Goal: Information Seeking & Learning: Learn about a topic

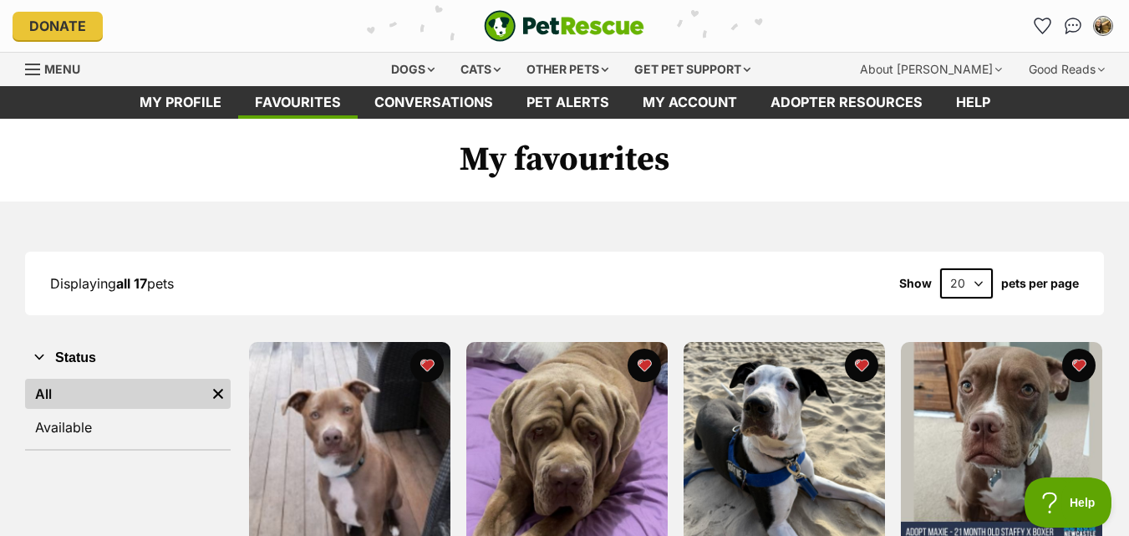
scroll to position [334, 0]
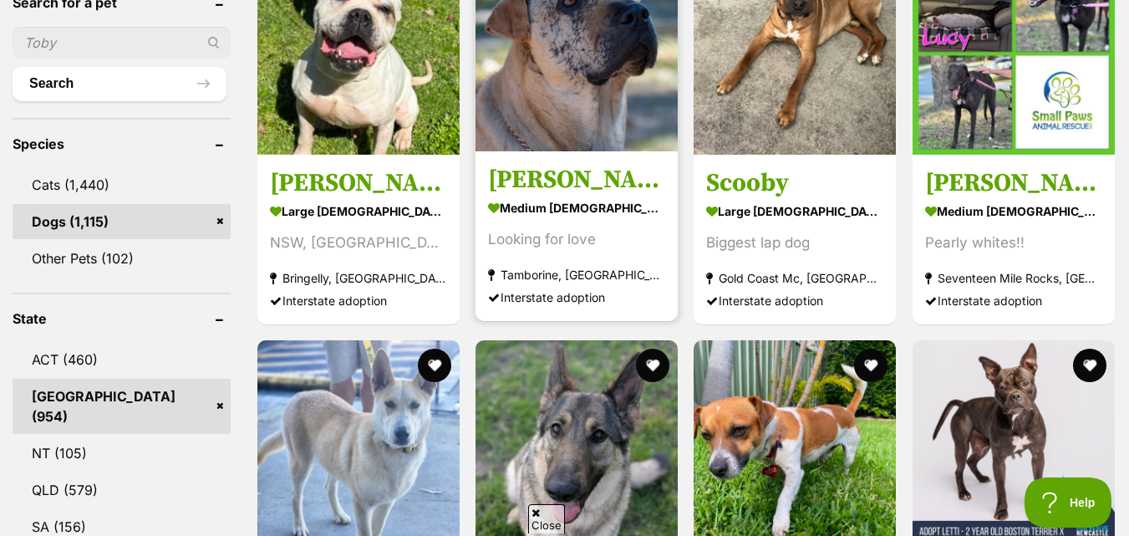
click at [460, 91] on img at bounding box center [358, 53] width 202 height 202
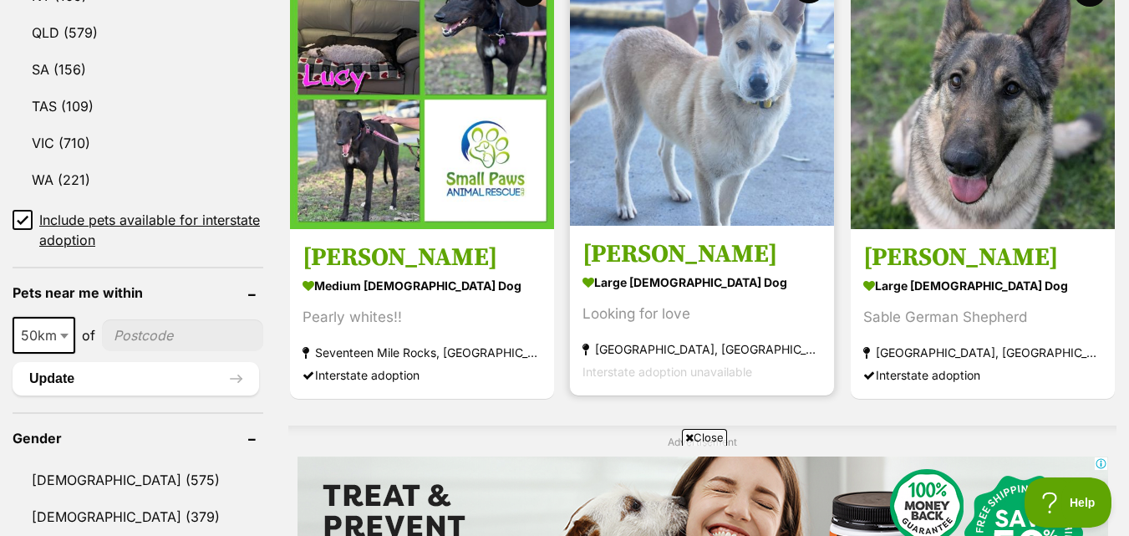
scroll to position [1026, 0]
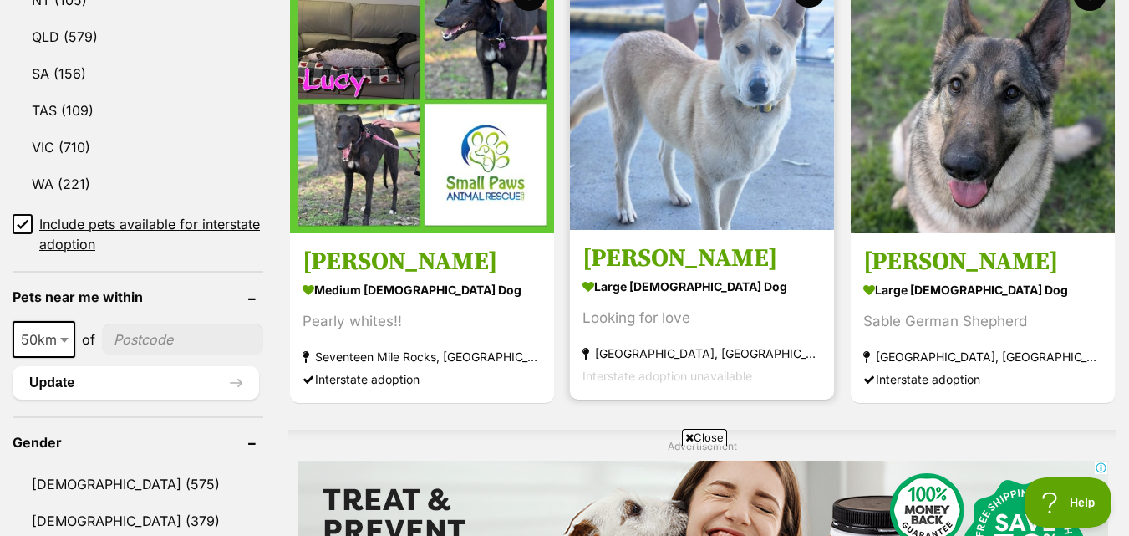
click at [756, 155] on img at bounding box center [702, 98] width 264 height 264
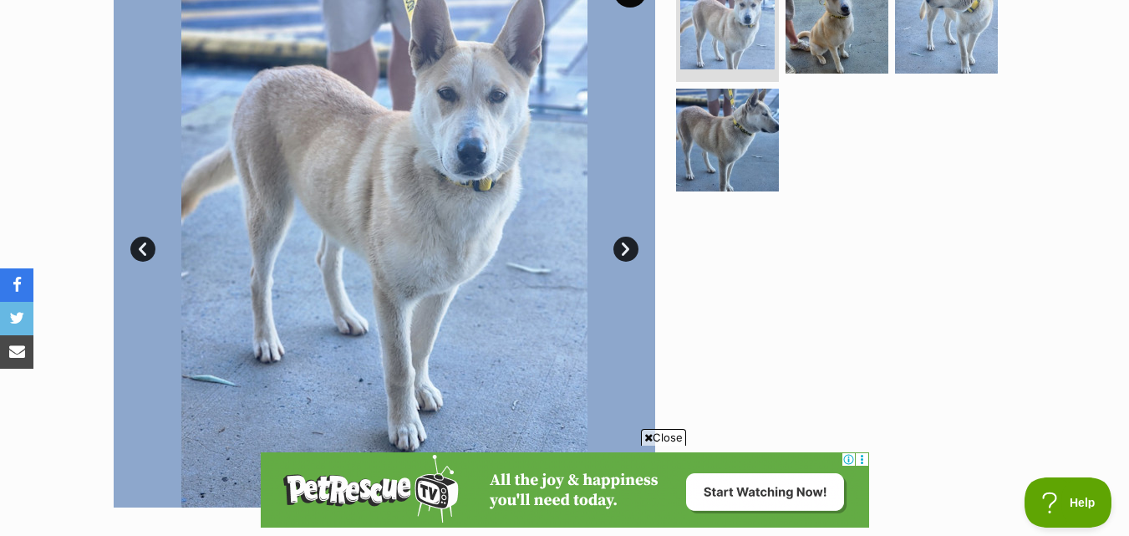
scroll to position [167, 0]
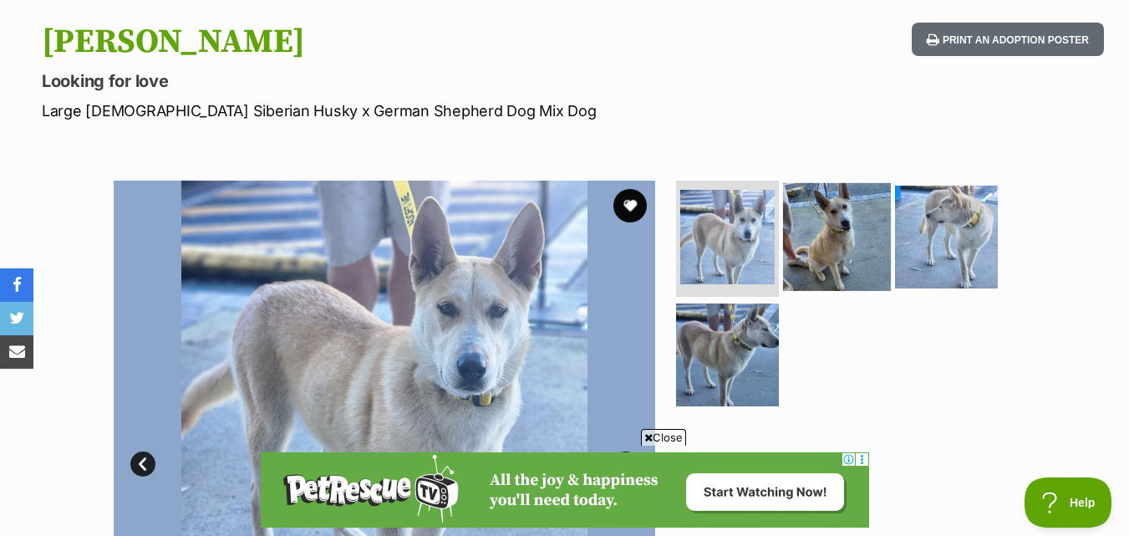
click at [798, 222] on img at bounding box center [837, 236] width 108 height 108
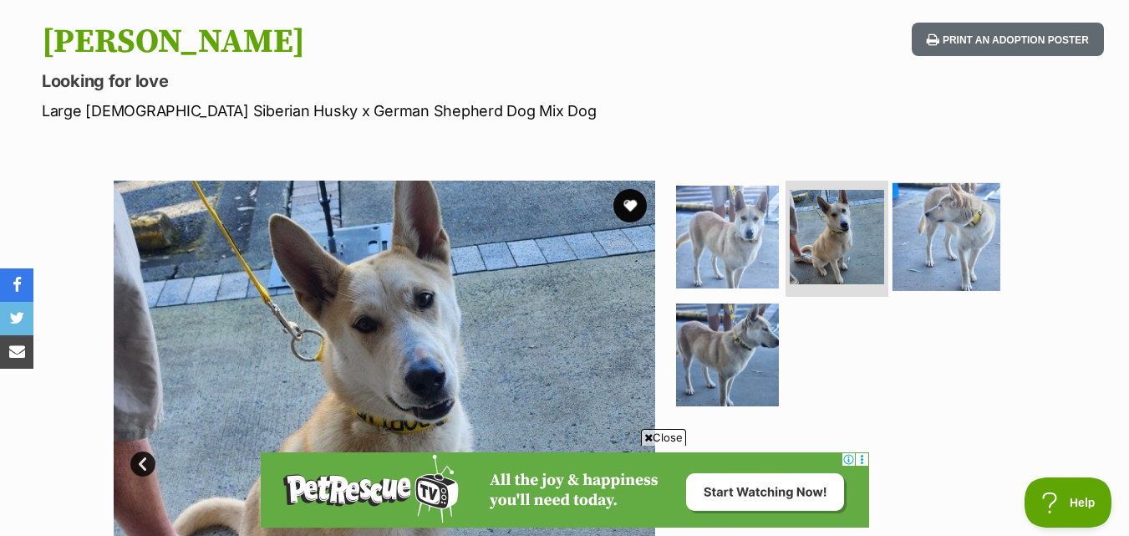
click at [958, 221] on img at bounding box center [946, 236] width 108 height 108
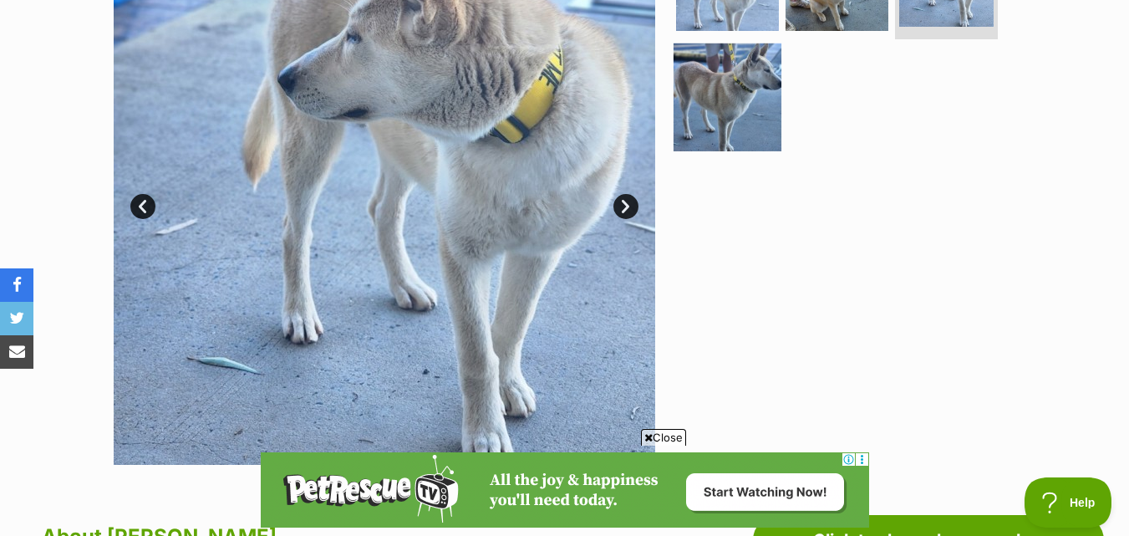
scroll to position [334, 0]
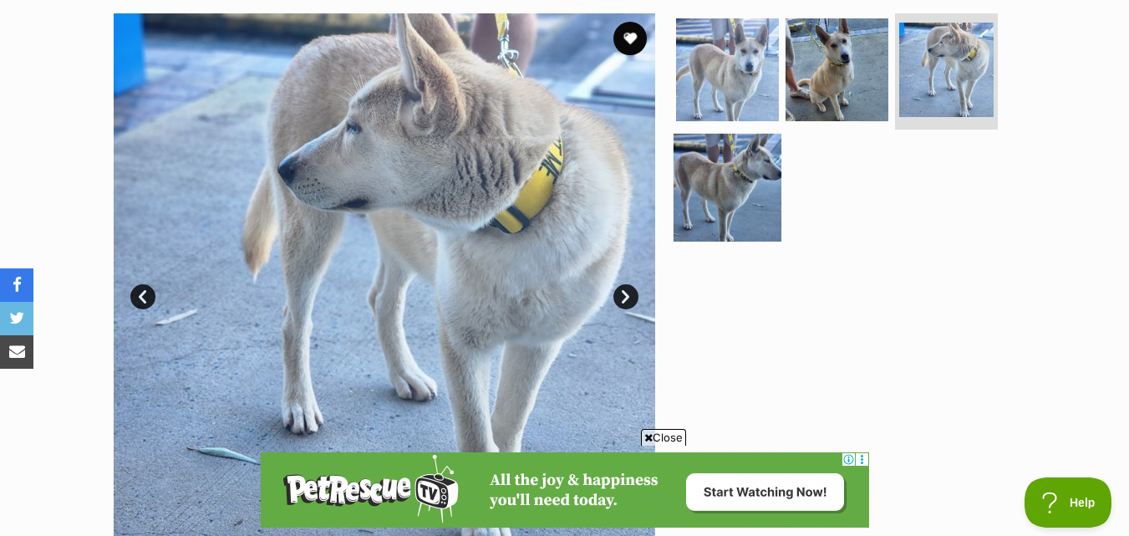
click at [724, 208] on img at bounding box center [727, 188] width 108 height 108
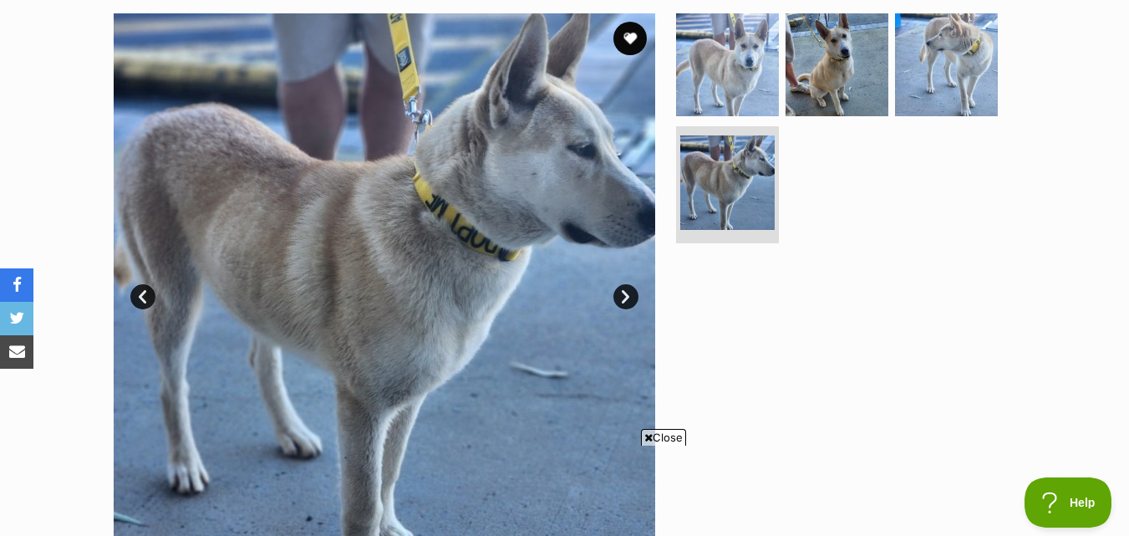
scroll to position [0, 0]
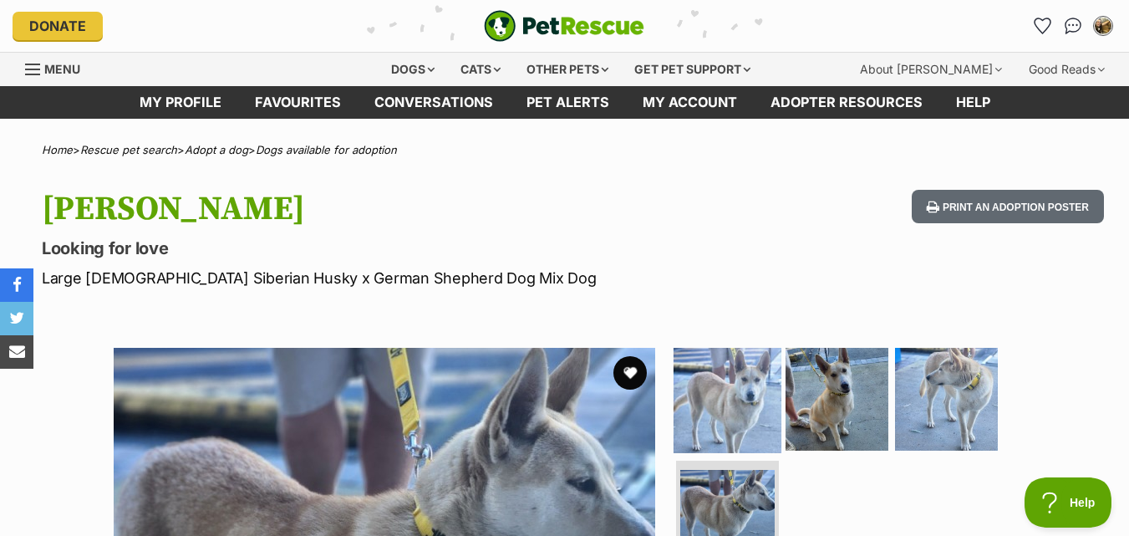
click at [704, 414] on img at bounding box center [727, 398] width 108 height 108
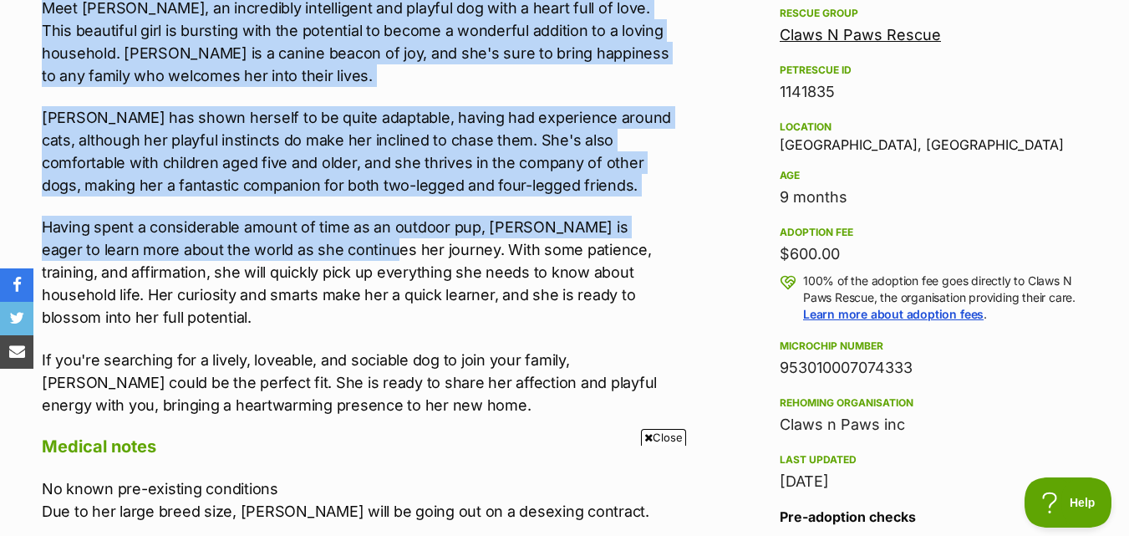
scroll to position [1170, 0]
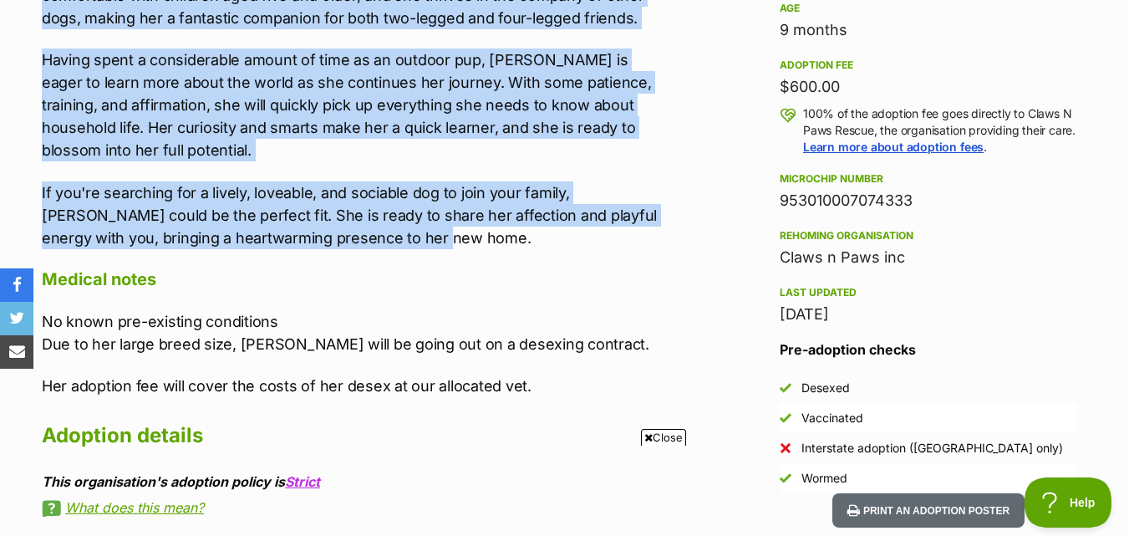
drag, startPoint x: 25, startPoint y: 74, endPoint x: 413, endPoint y: 243, distance: 422.9
click at [413, 243] on div "About Luna Meet Luna, an incredibly intelligent and playful dog with a heart fu…" at bounding box center [349, 198] width 648 height 850
copy div "Meet Luna, an incredibly intelligent and playful dog with a heart full of love.…"
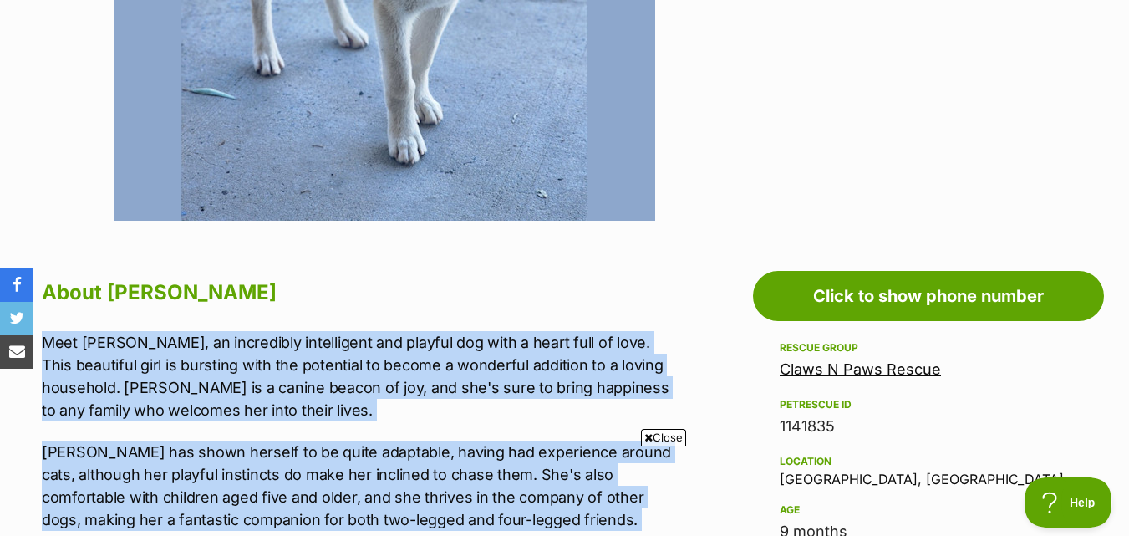
scroll to position [919, 0]
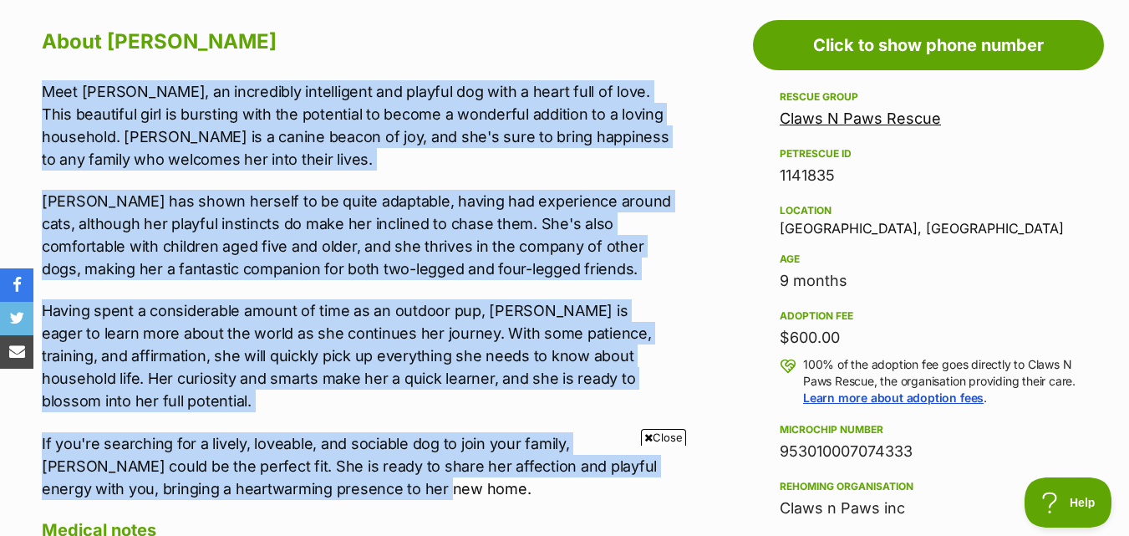
click at [299, 143] on p "Meet Luna, an incredibly intelligent and playful dog with a heart full of love.…" at bounding box center [357, 125] width 631 height 90
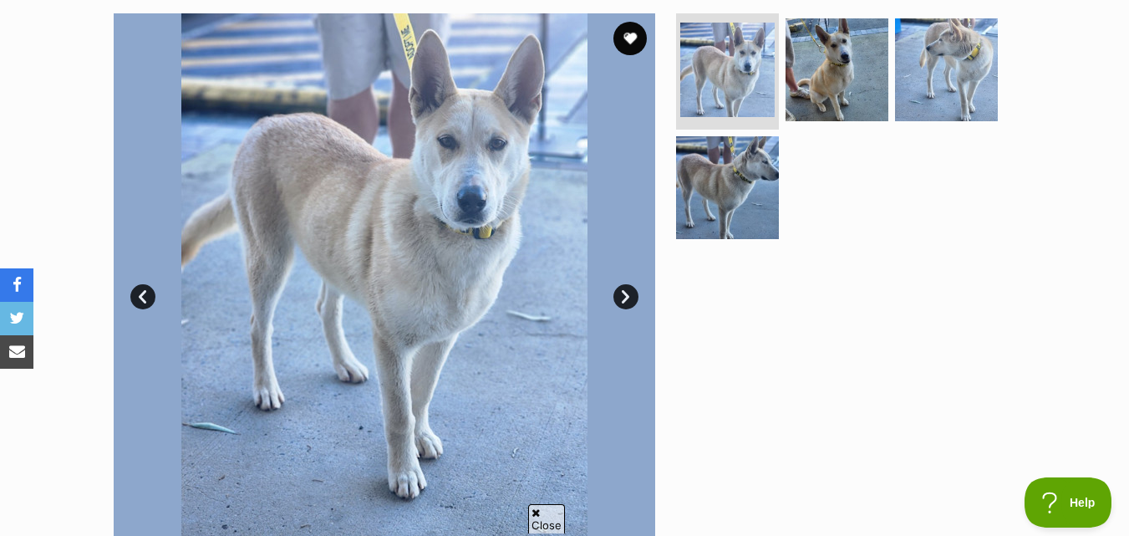
scroll to position [0, 0]
click at [856, 73] on img at bounding box center [837, 69] width 108 height 108
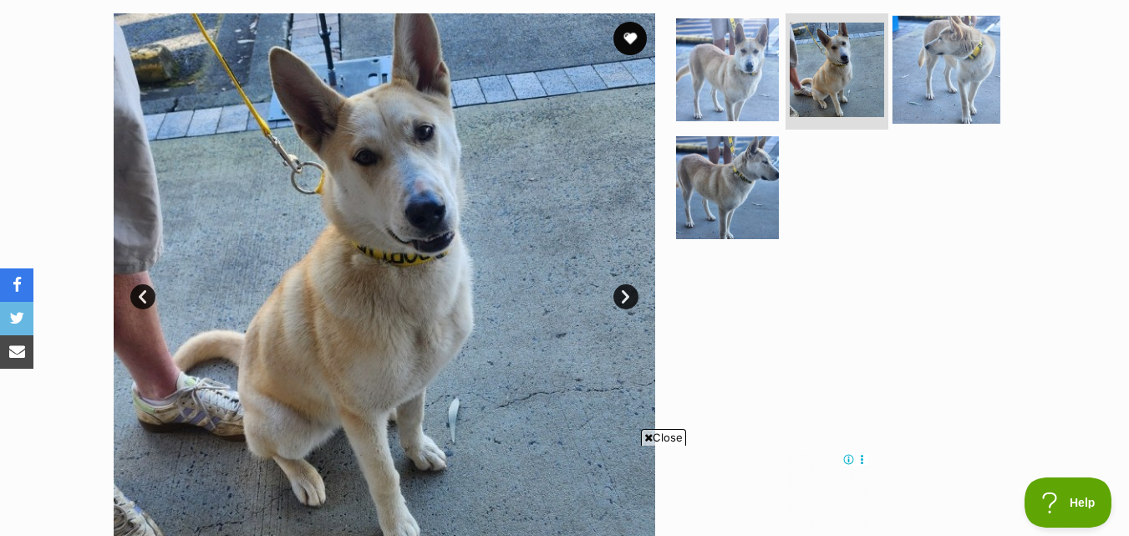
click at [953, 72] on img at bounding box center [946, 69] width 108 height 108
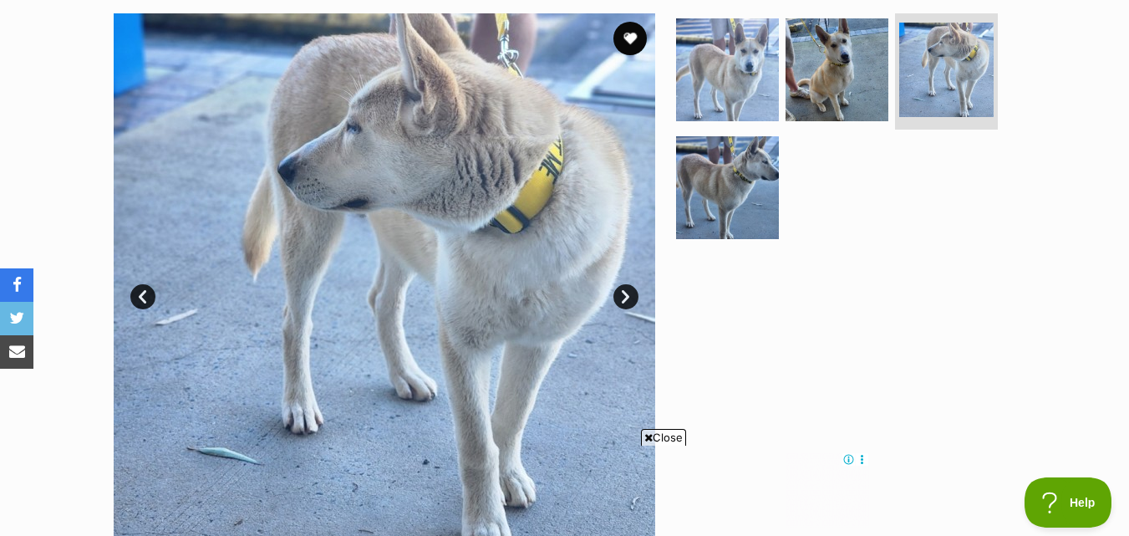
scroll to position [418, 0]
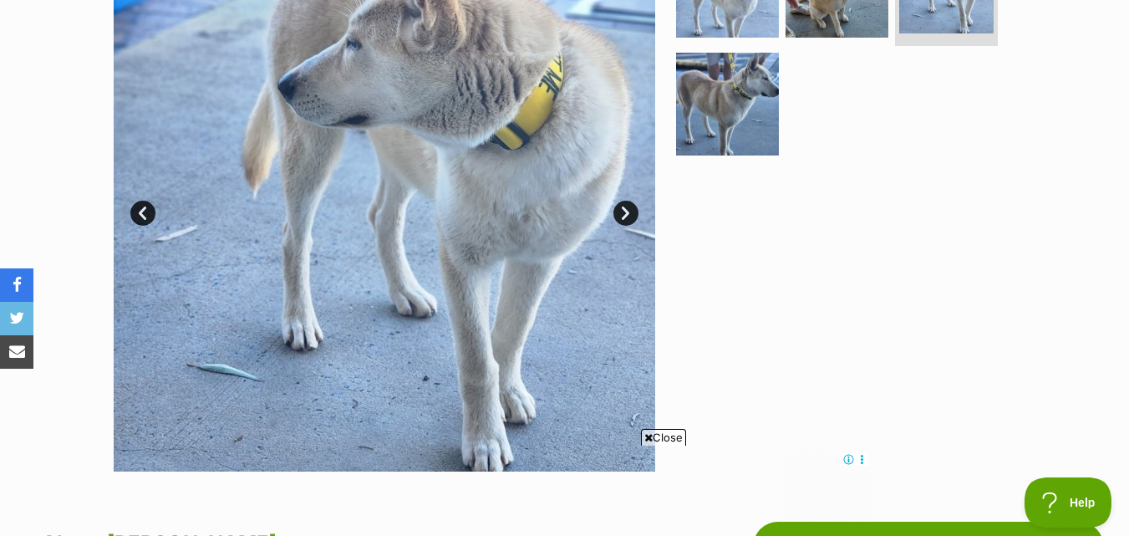
click at [633, 214] on link "Next" at bounding box center [625, 213] width 25 height 25
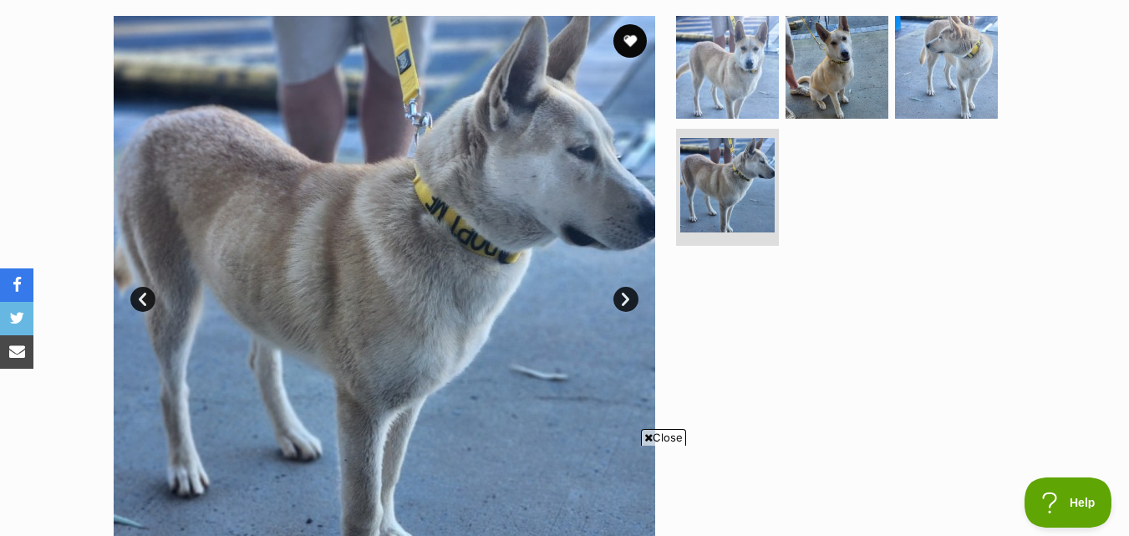
scroll to position [251, 0]
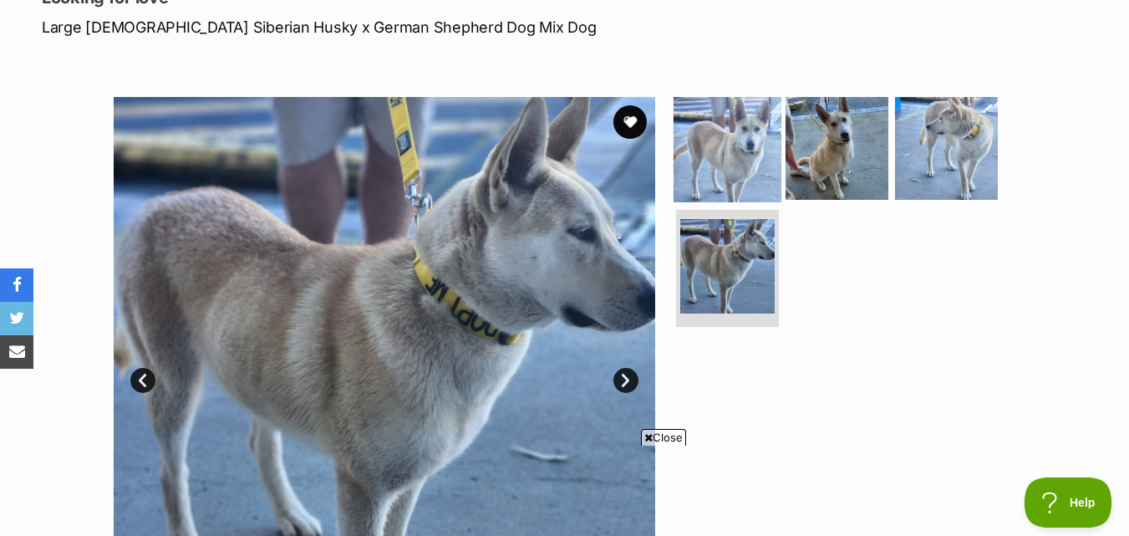
click at [712, 119] on img at bounding box center [727, 148] width 108 height 108
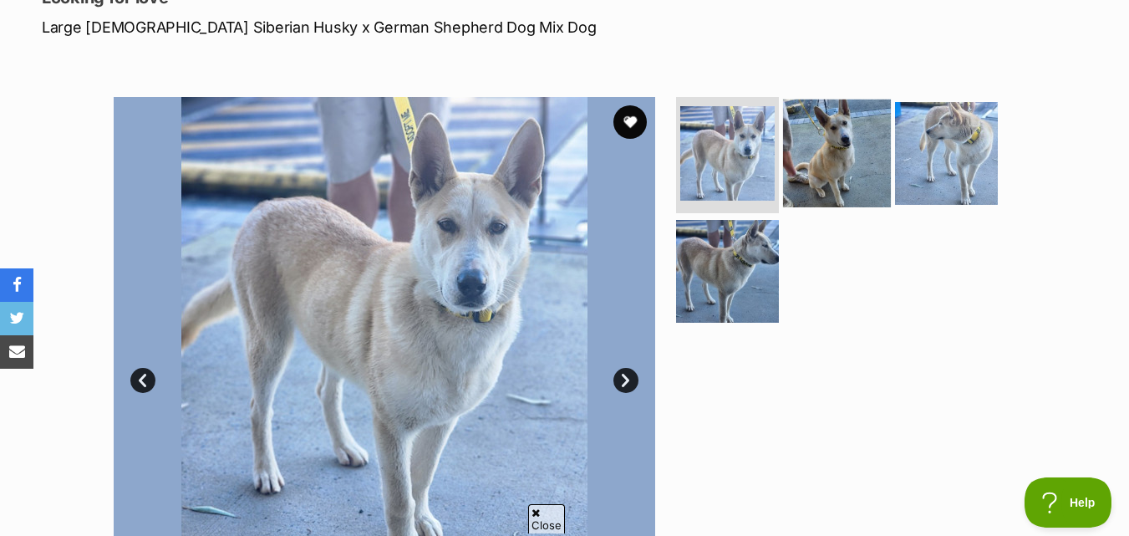
scroll to position [0, 0]
click at [867, 123] on img at bounding box center [837, 153] width 108 height 108
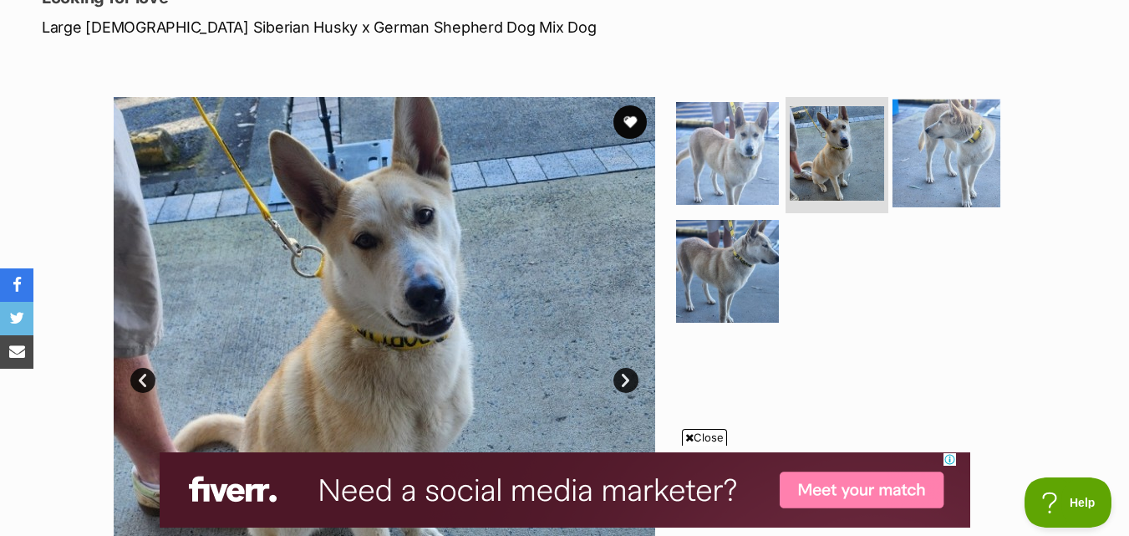
click at [935, 133] on img at bounding box center [946, 153] width 108 height 108
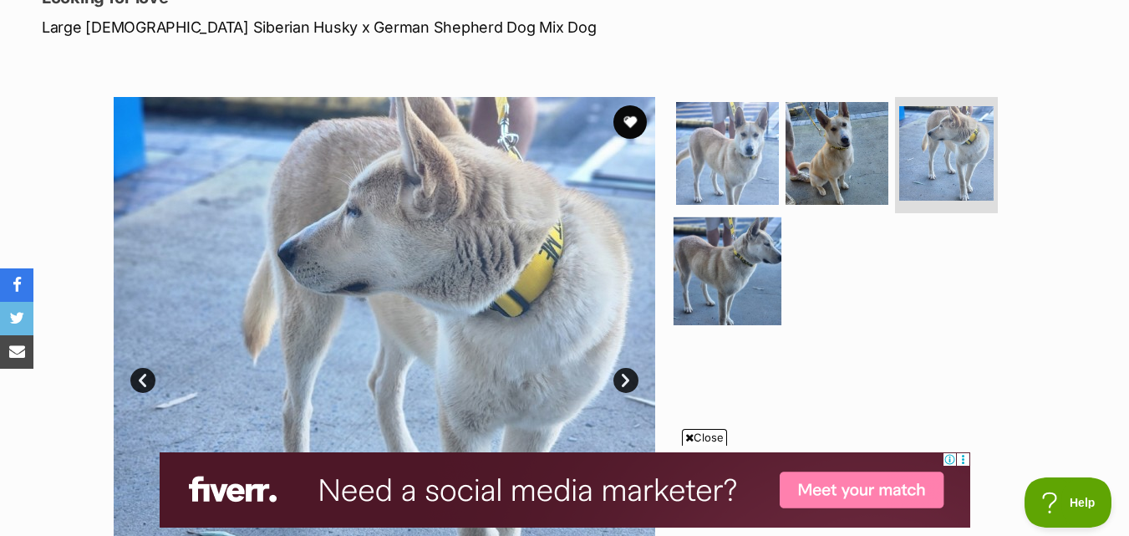
click at [760, 248] on img at bounding box center [727, 271] width 108 height 108
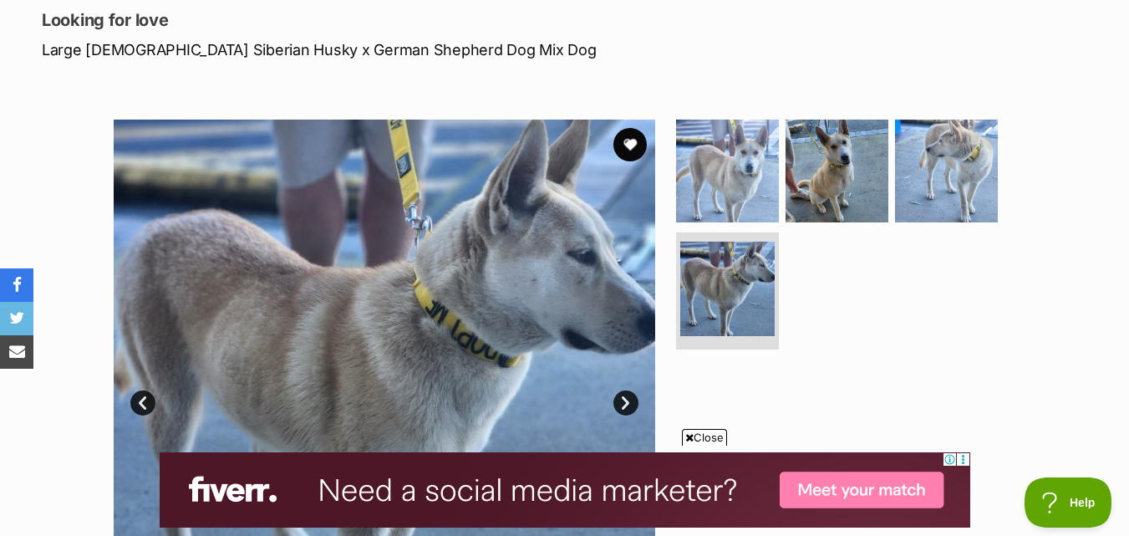
scroll to position [334, 0]
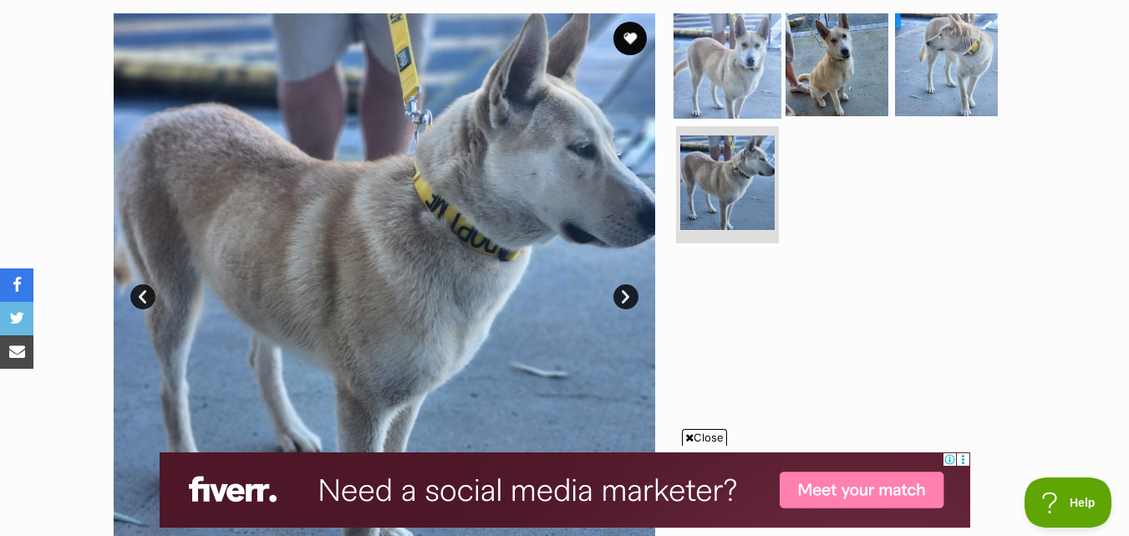
click at [770, 54] on img at bounding box center [727, 64] width 108 height 108
